Goal: Find contact information: Find contact information

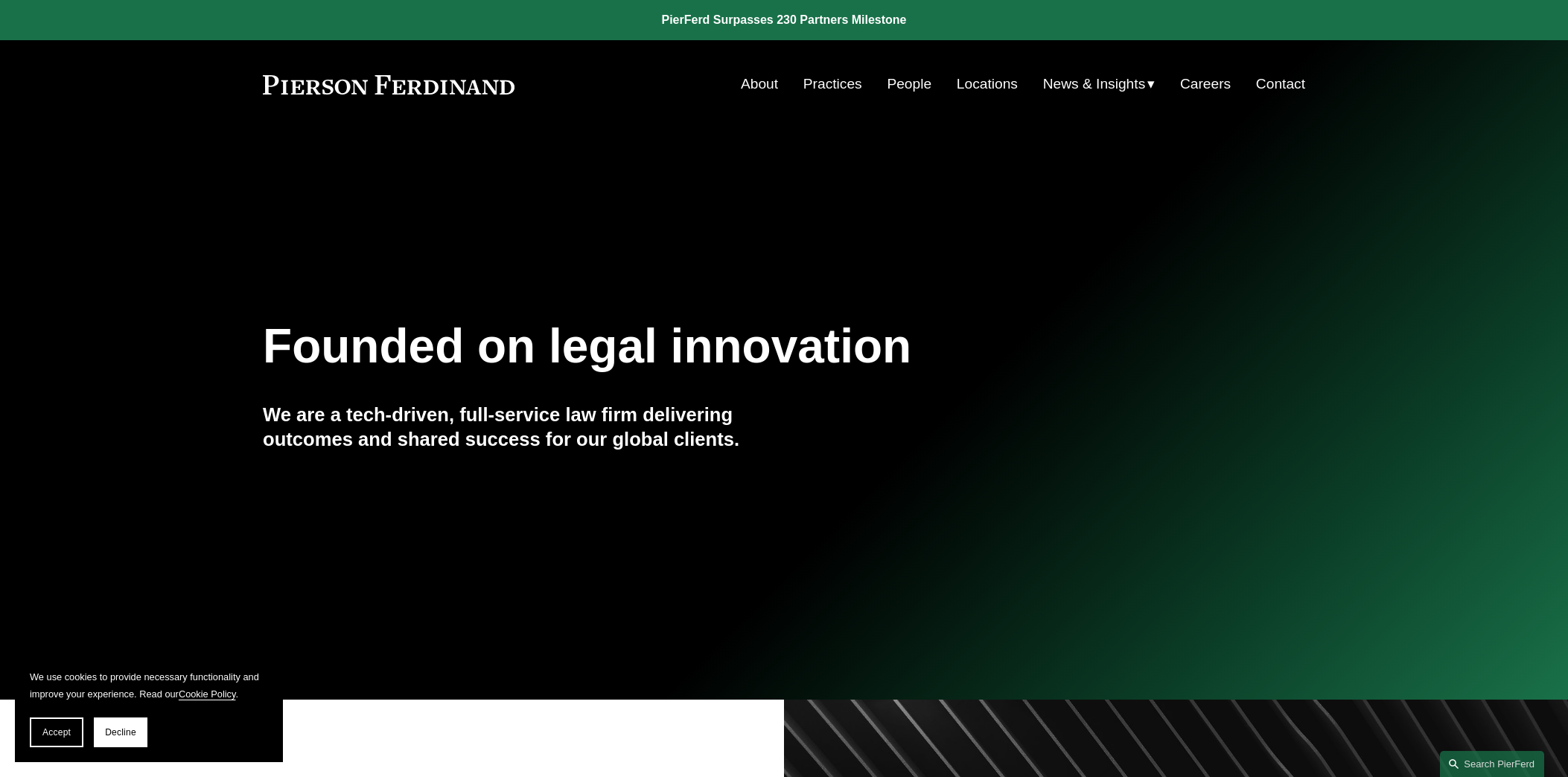
click at [1278, 75] on link "Contact" at bounding box center [1279, 84] width 49 height 29
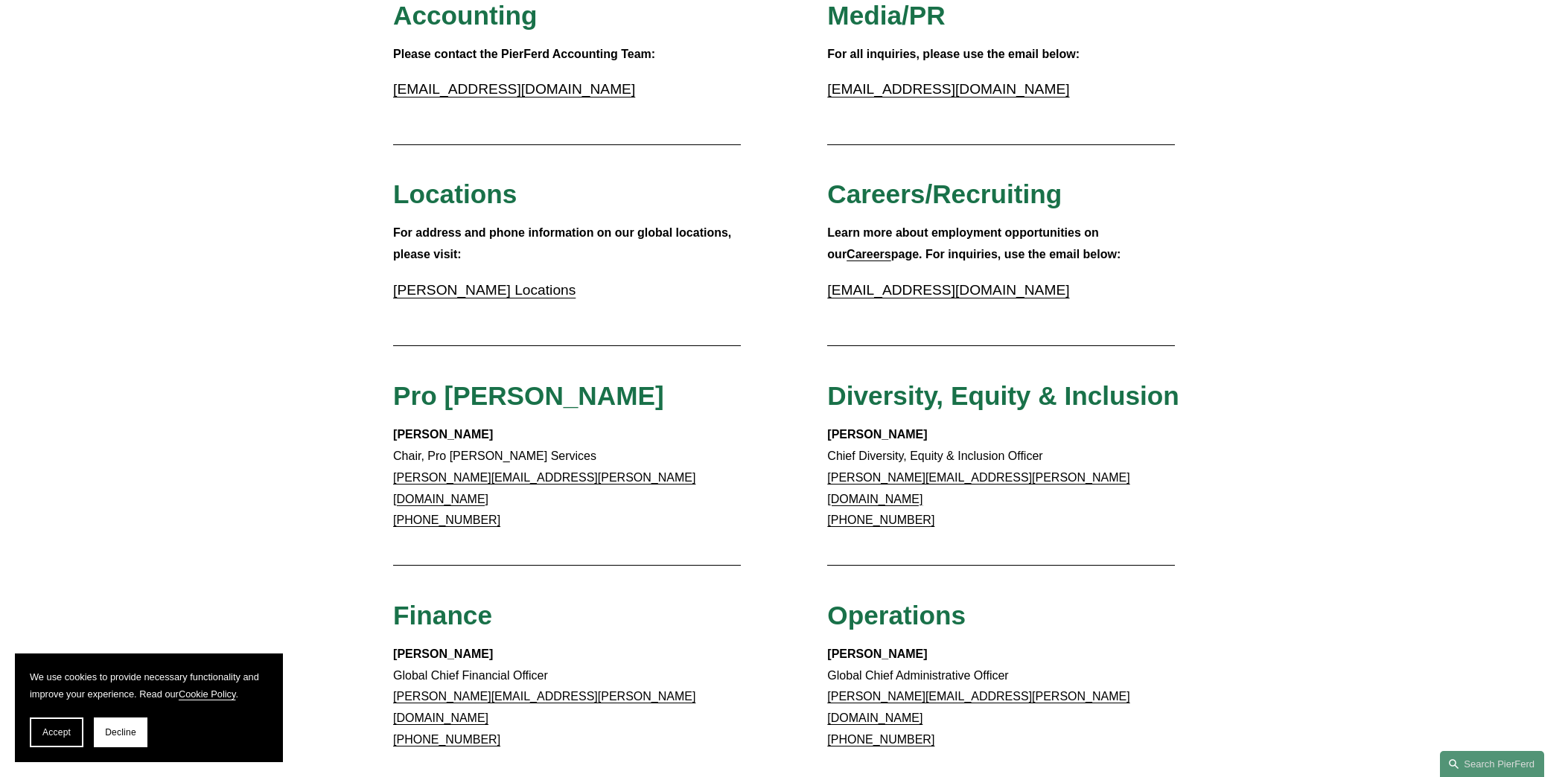
scroll to position [416, 0]
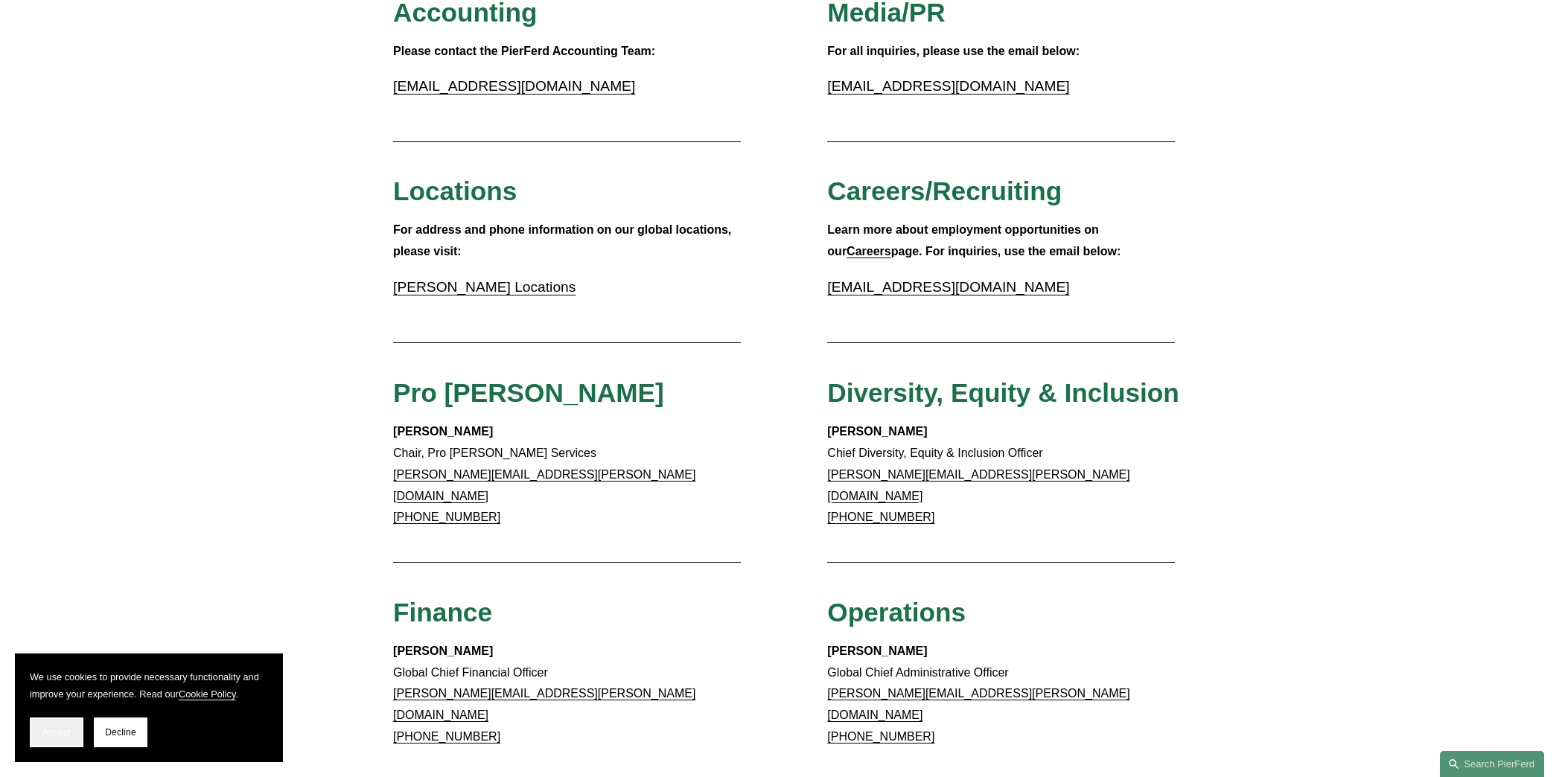
click at [63, 724] on button "Accept" at bounding box center [56, 732] width 53 height 29
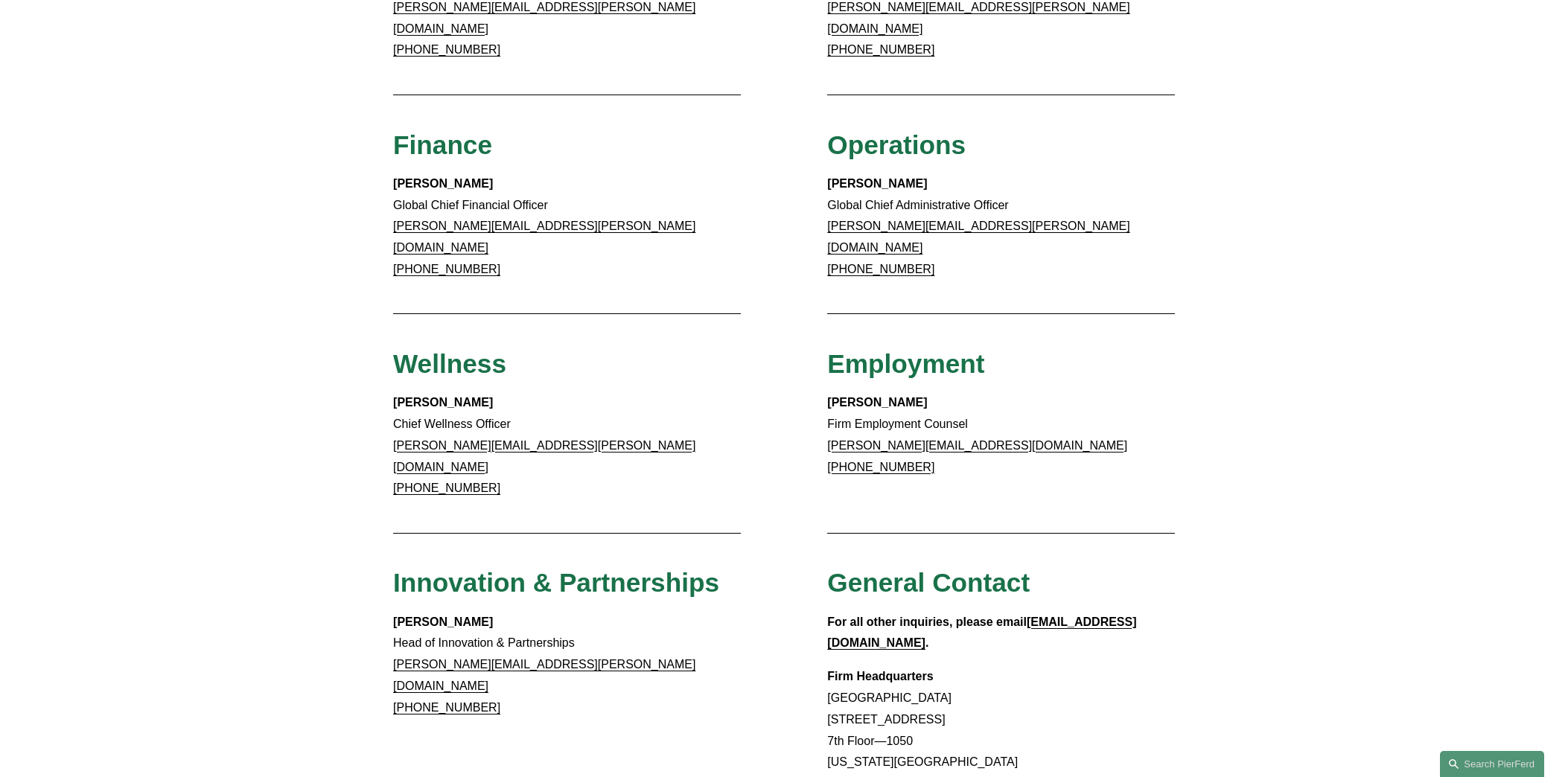
scroll to position [956, 0]
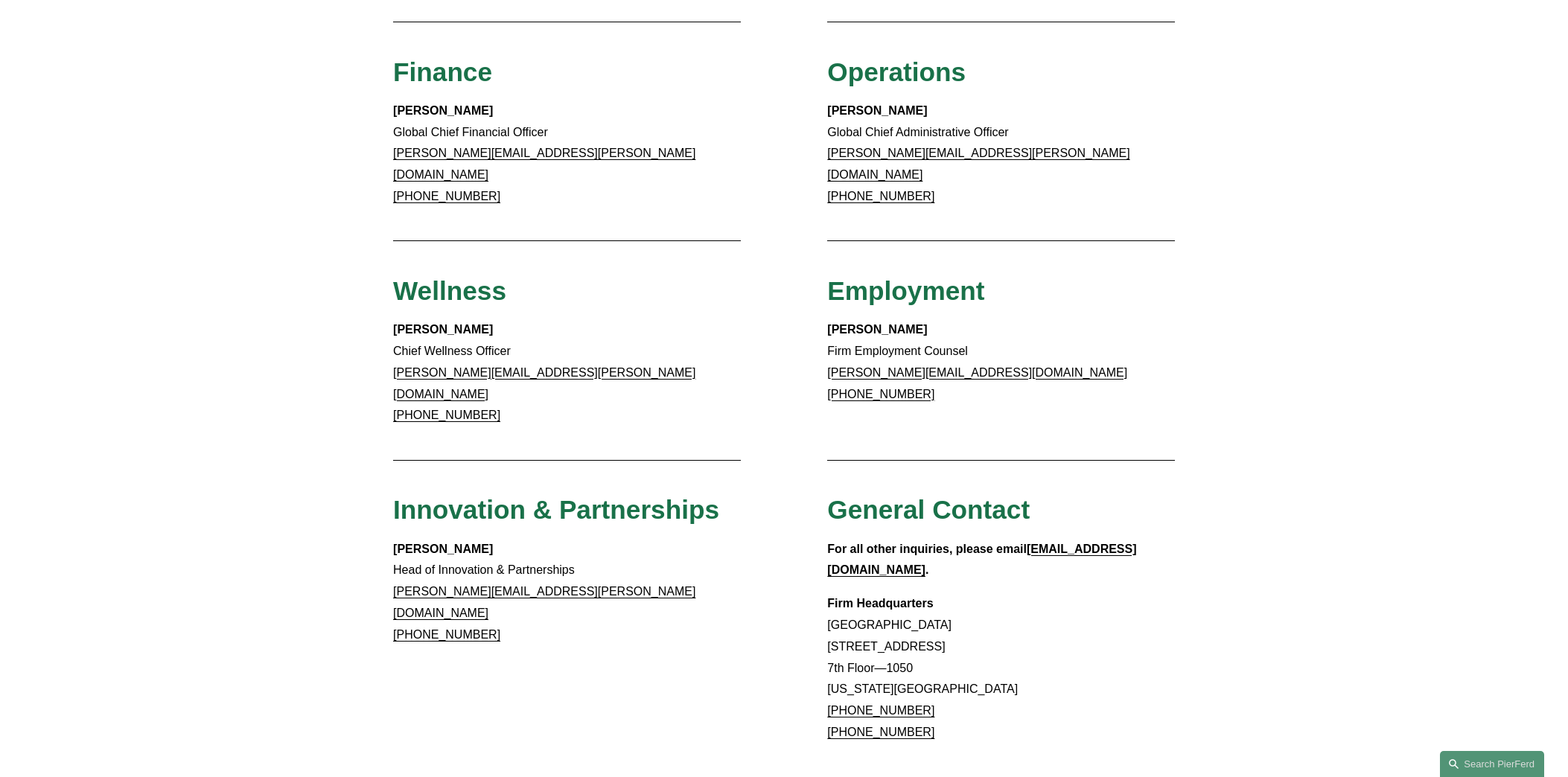
drag, startPoint x: 933, startPoint y: 641, endPoint x: 843, endPoint y: 643, distance: 90.0
click at [843, 643] on p "Firm Headquarters [GEOGRAPHIC_DATA] [STREET_ADDRESS][US_STATE] [PHONE_NUMBER] […" at bounding box center [1000, 668] width 348 height 150
copy link "917.914.2279"
